Goal: Task Accomplishment & Management: Use online tool/utility

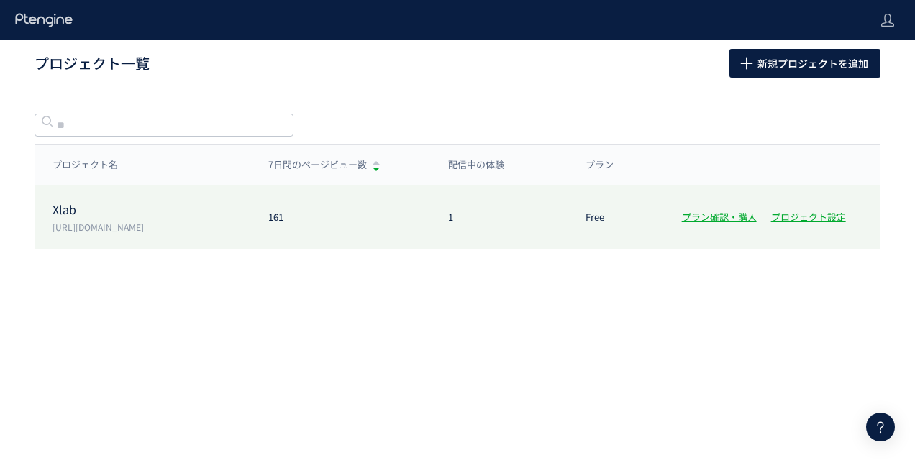
click at [157, 226] on p "[URL][DOMAIN_NAME]" at bounding box center [152, 227] width 199 height 12
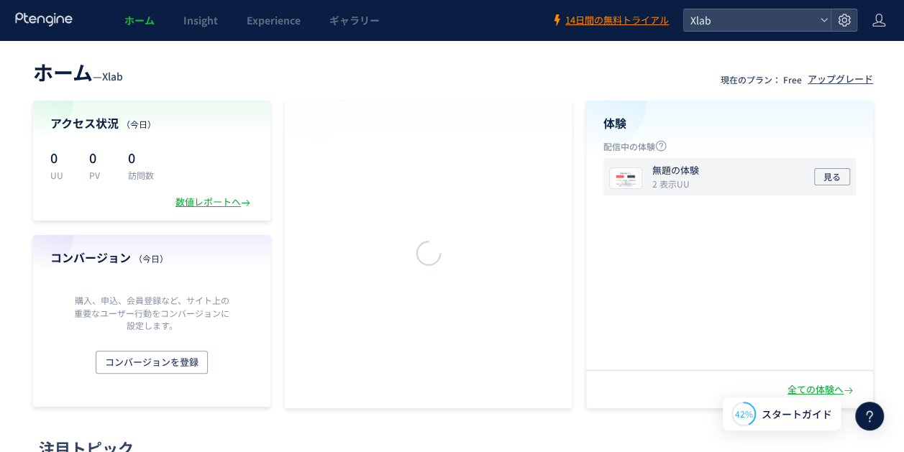
click at [683, 187] on icon "2 表示UU" at bounding box center [670, 184] width 37 height 12
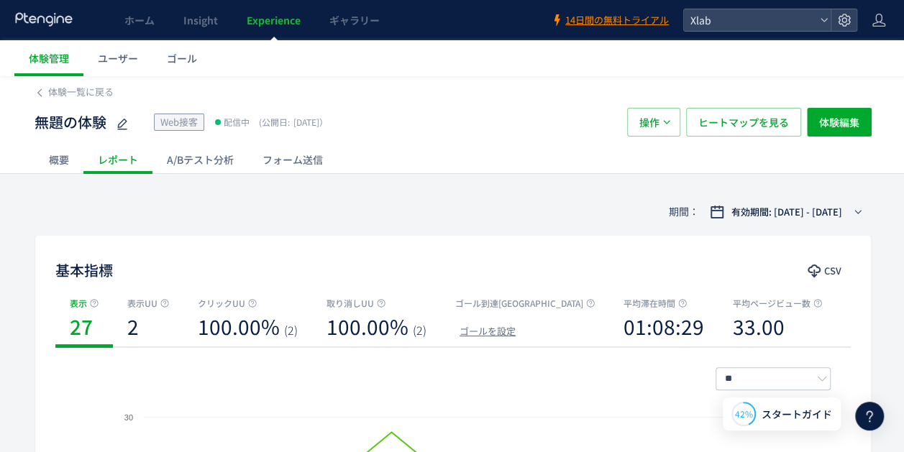
click at [806, 116] on div "操作 ヒートマップを見る 体験編集" at bounding box center [749, 122] width 245 height 29
click at [833, 122] on span "体験編集" at bounding box center [839, 122] width 40 height 29
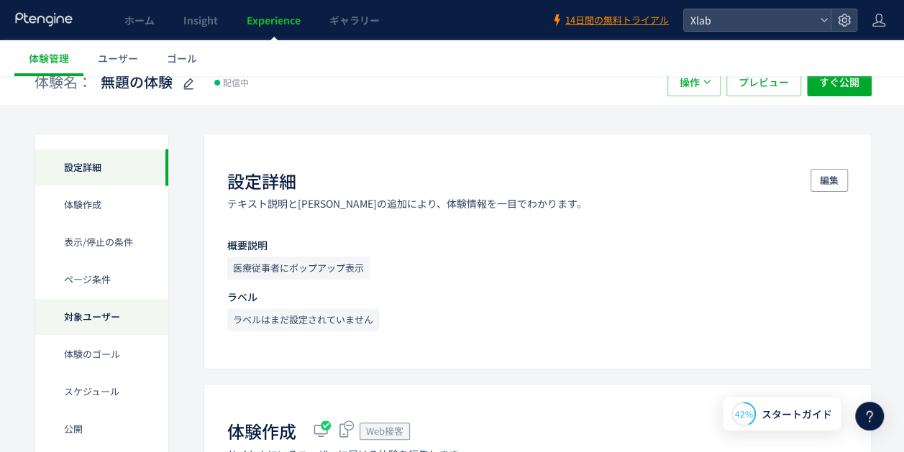
scroll to position [72, 0]
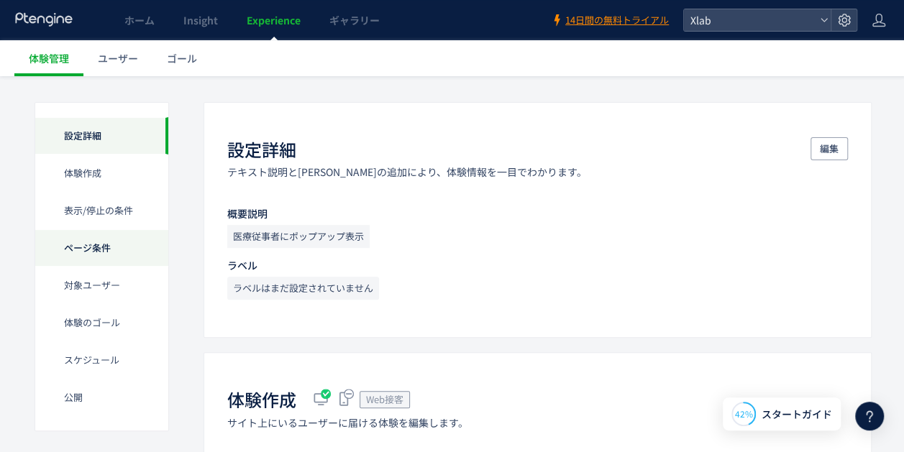
click at [138, 253] on div "ページ条件" at bounding box center [101, 247] width 133 height 37
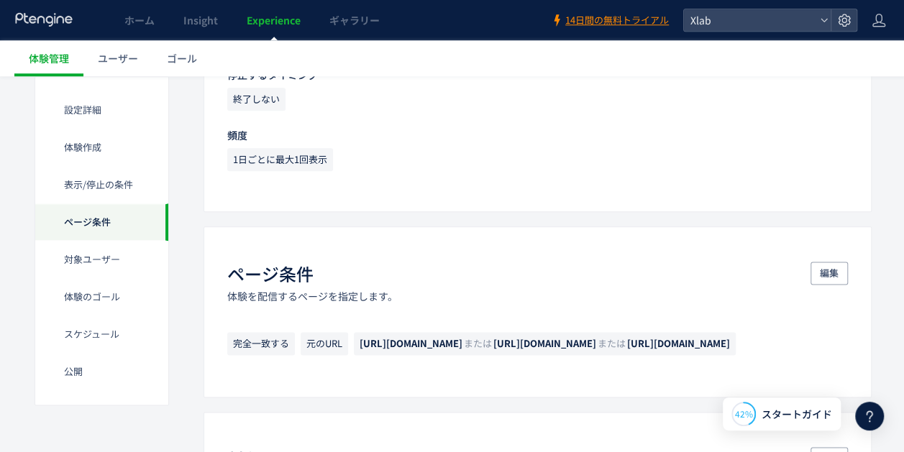
scroll to position [809, 0]
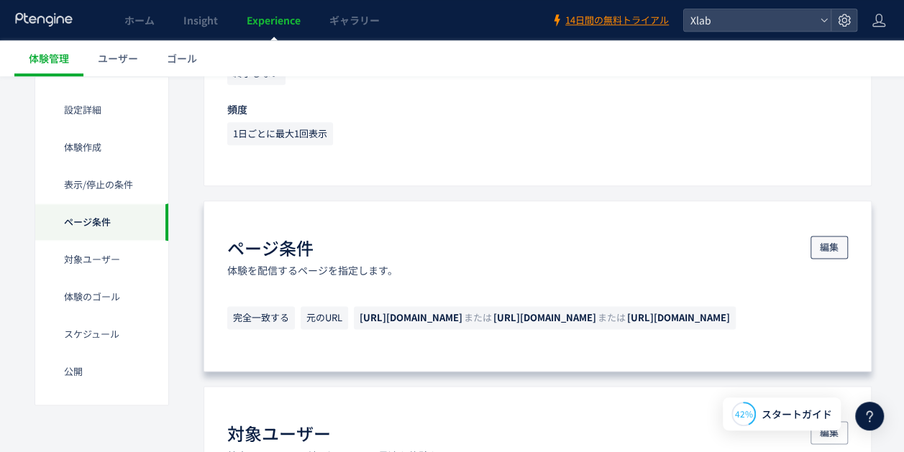
click at [816, 242] on button "編集" at bounding box center [829, 247] width 37 height 23
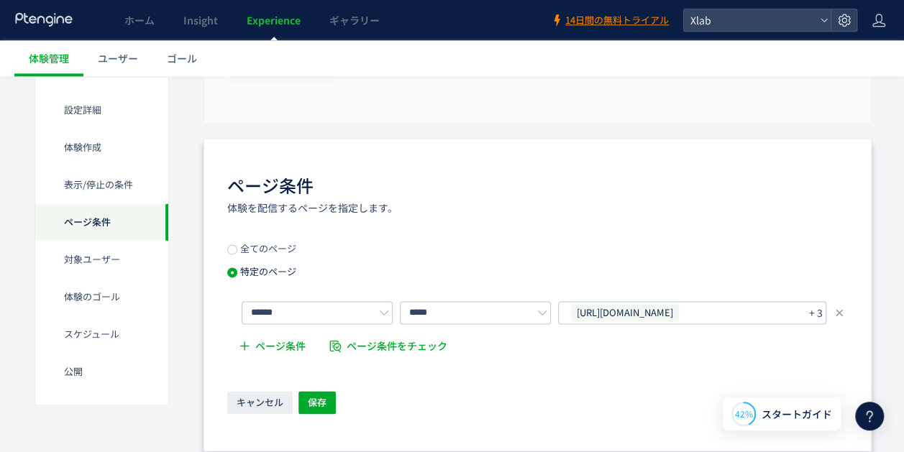
scroll to position [953, 0]
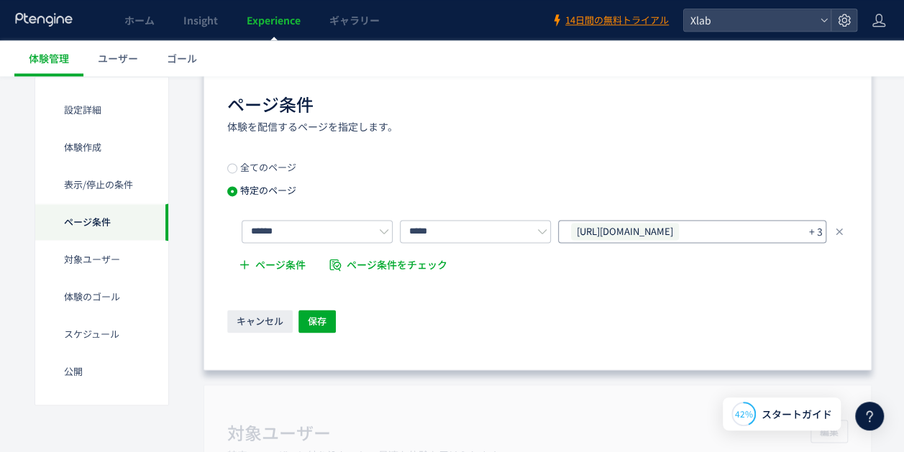
click at [809, 232] on p "+ 3" at bounding box center [816, 232] width 14 height 20
